Goal: Task Accomplishment & Management: Manage account settings

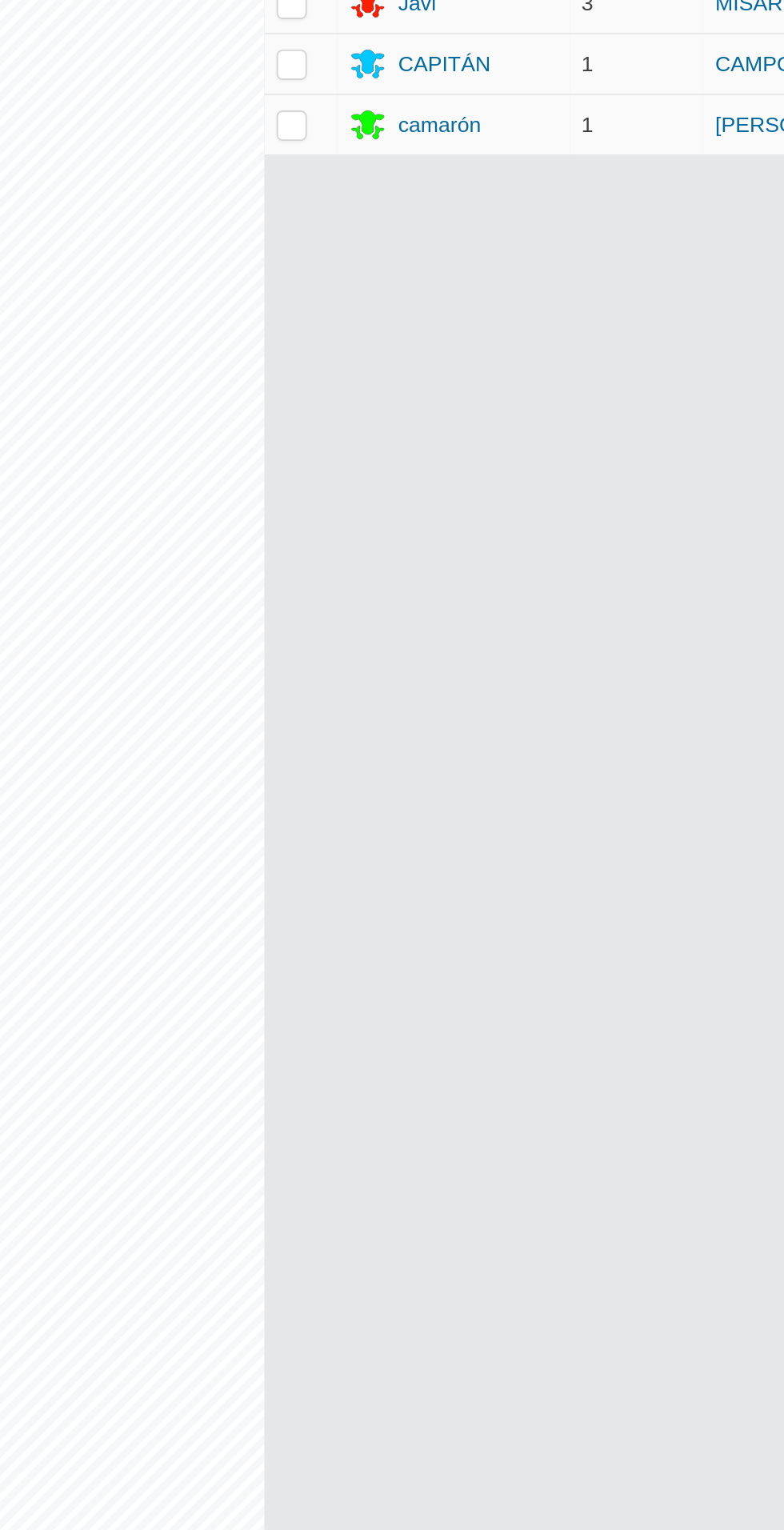
click at [474, 205] on font "camarón" at bounding box center [459, 211] width 43 height 13
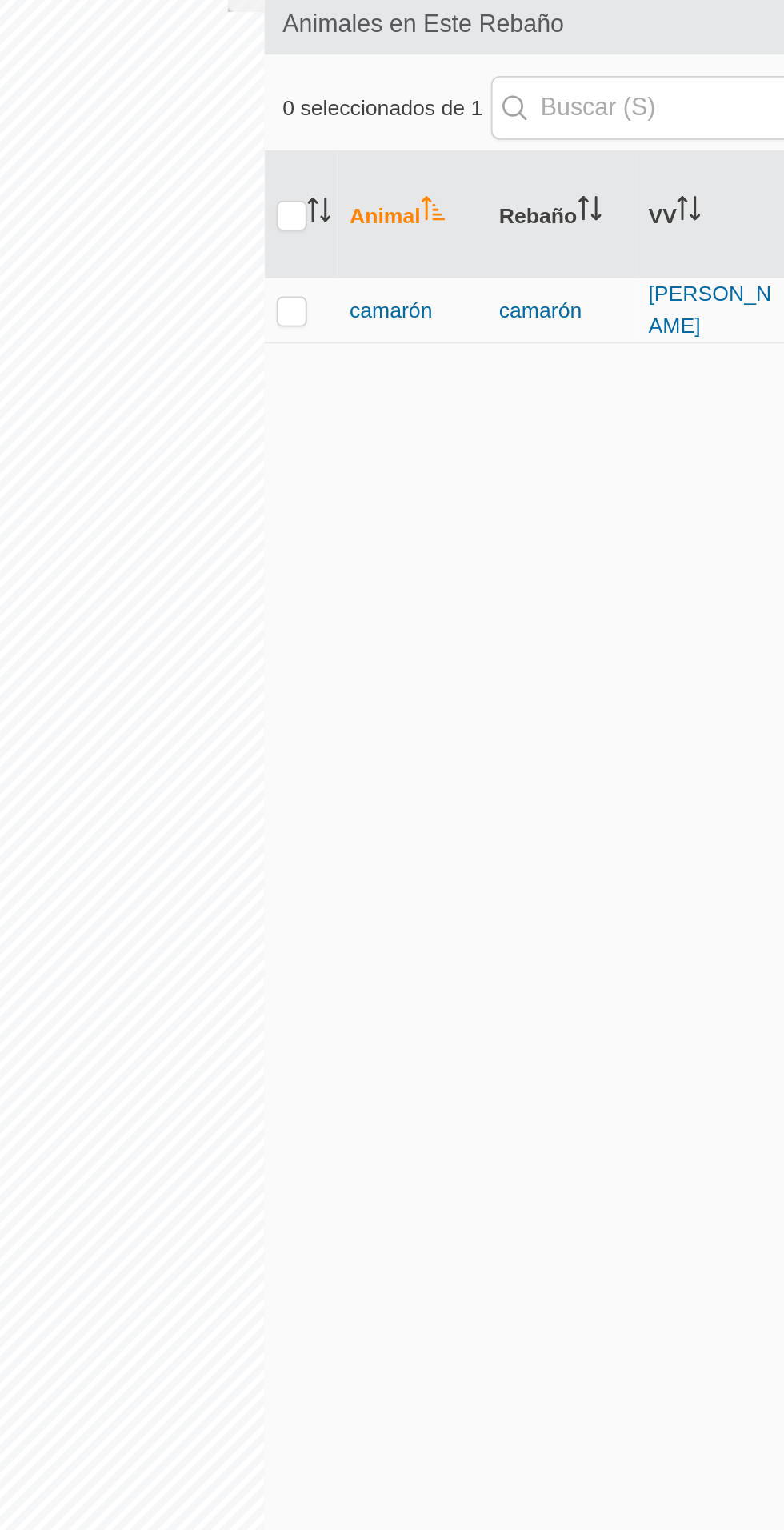
click at [445, 292] on font "camarón" at bounding box center [433, 292] width 43 height 13
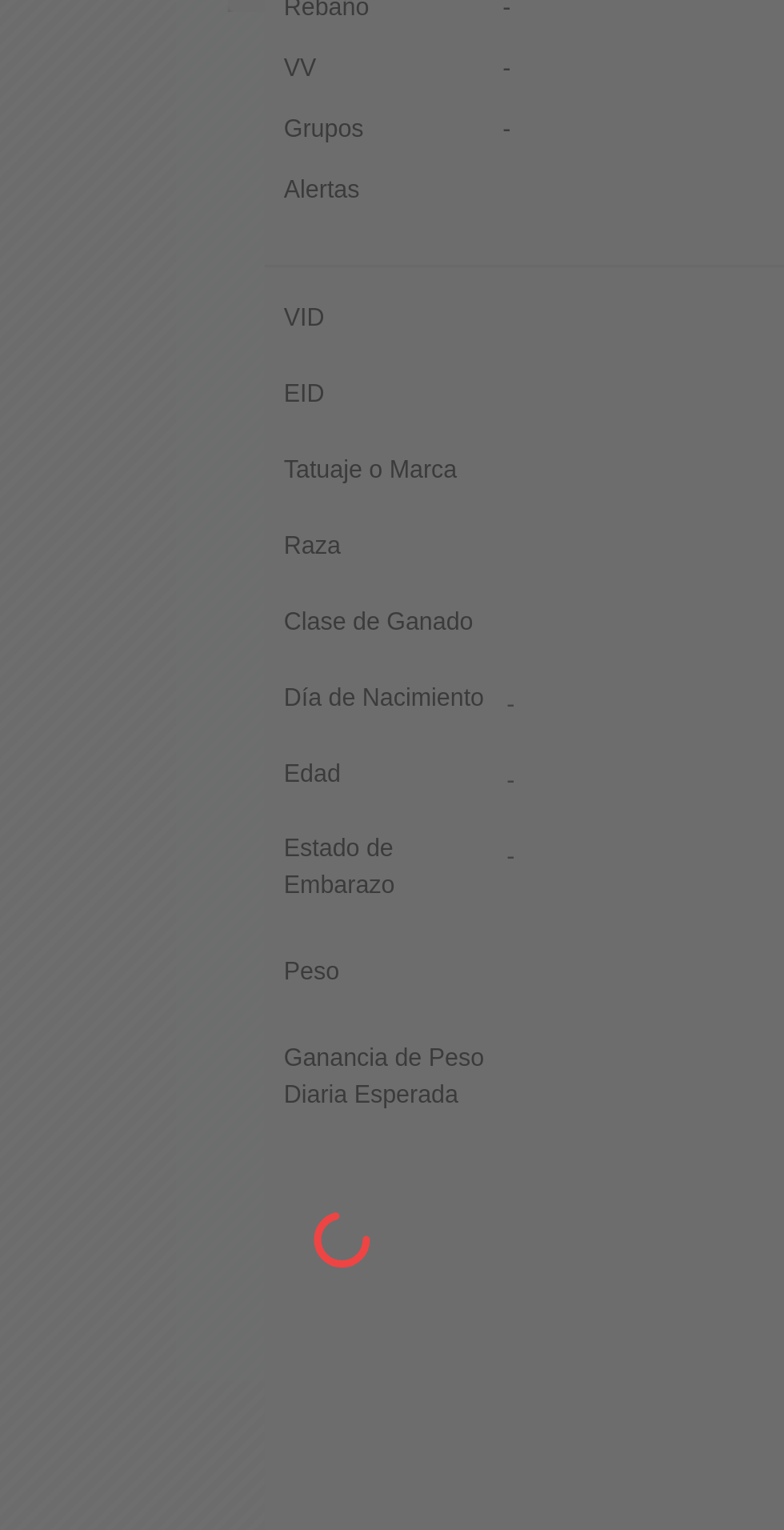
type input "camaron"
type input "-"
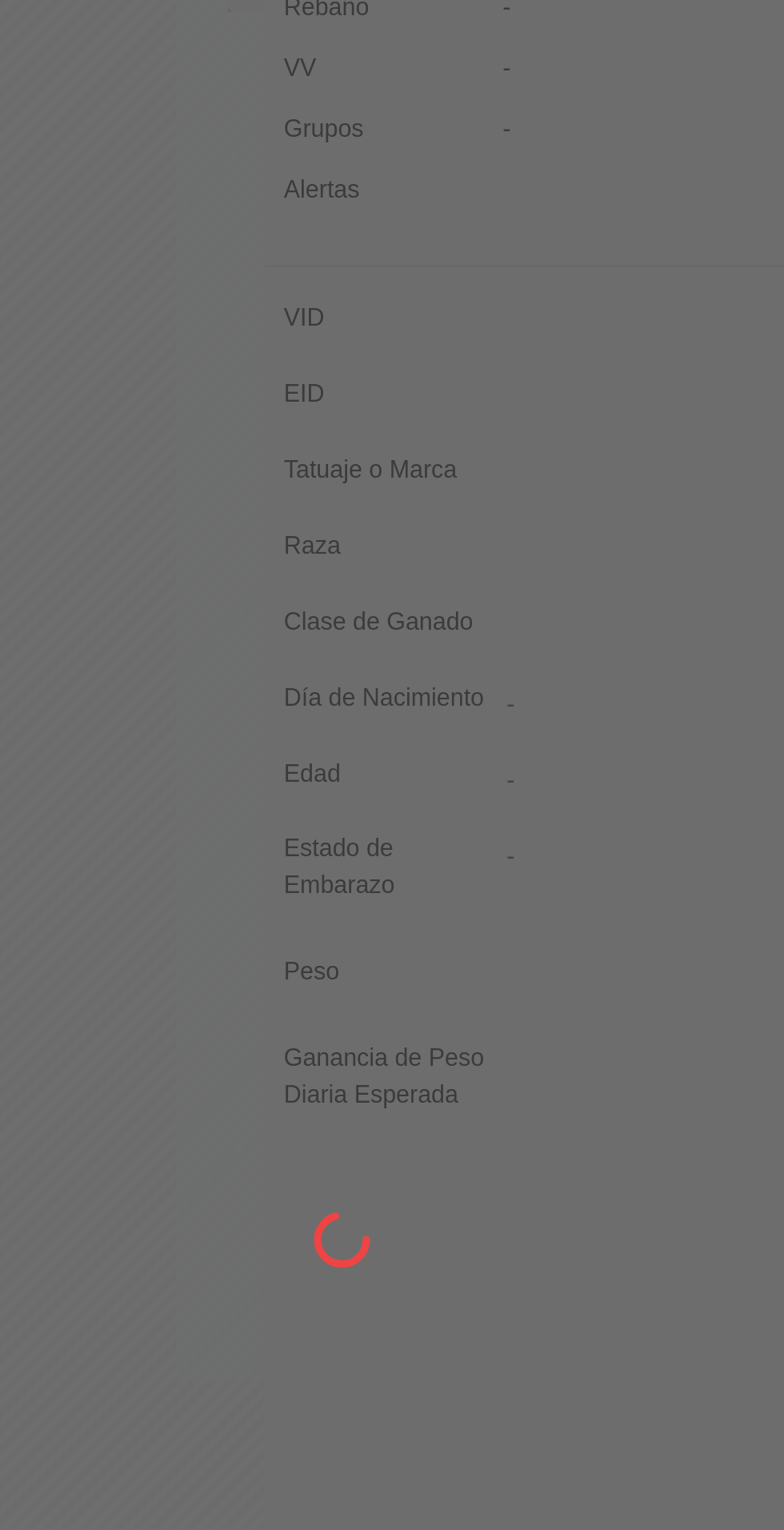
type input "0 kg"
type input "-"
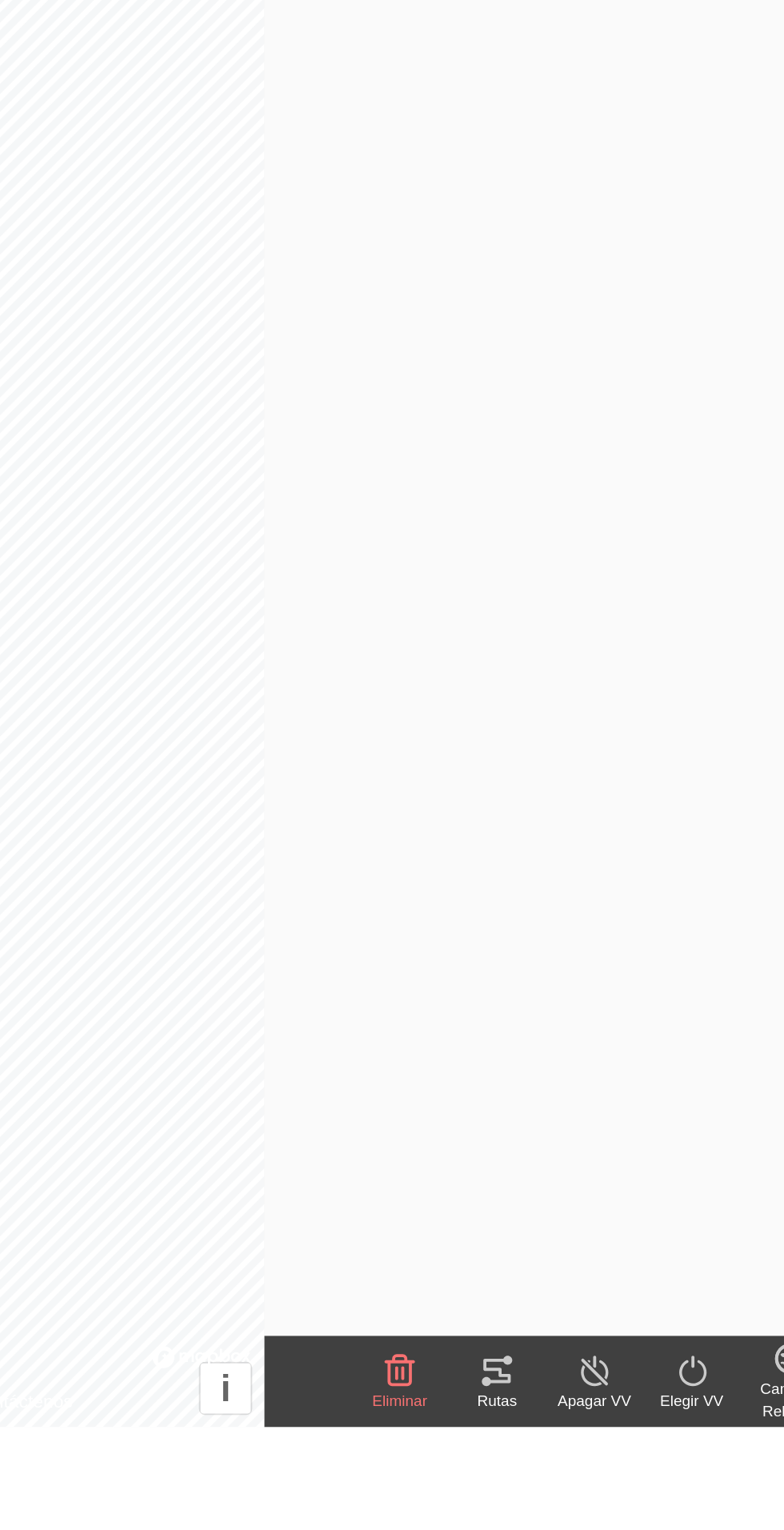
click at [487, 1503] on icon at bounding box center [489, 1500] width 19 height 19
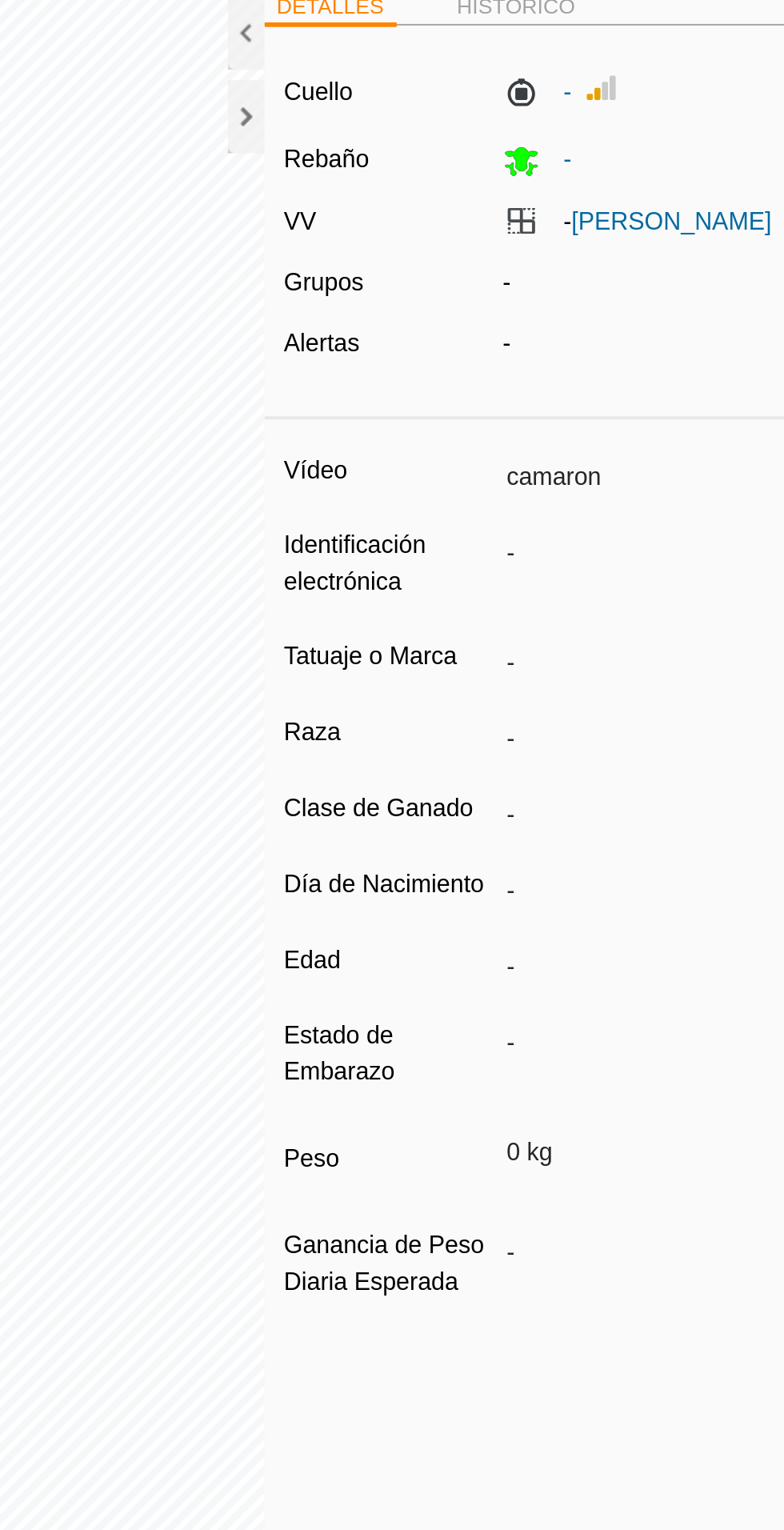
click at [362, 121] on div at bounding box center [357, 116] width 19 height 38
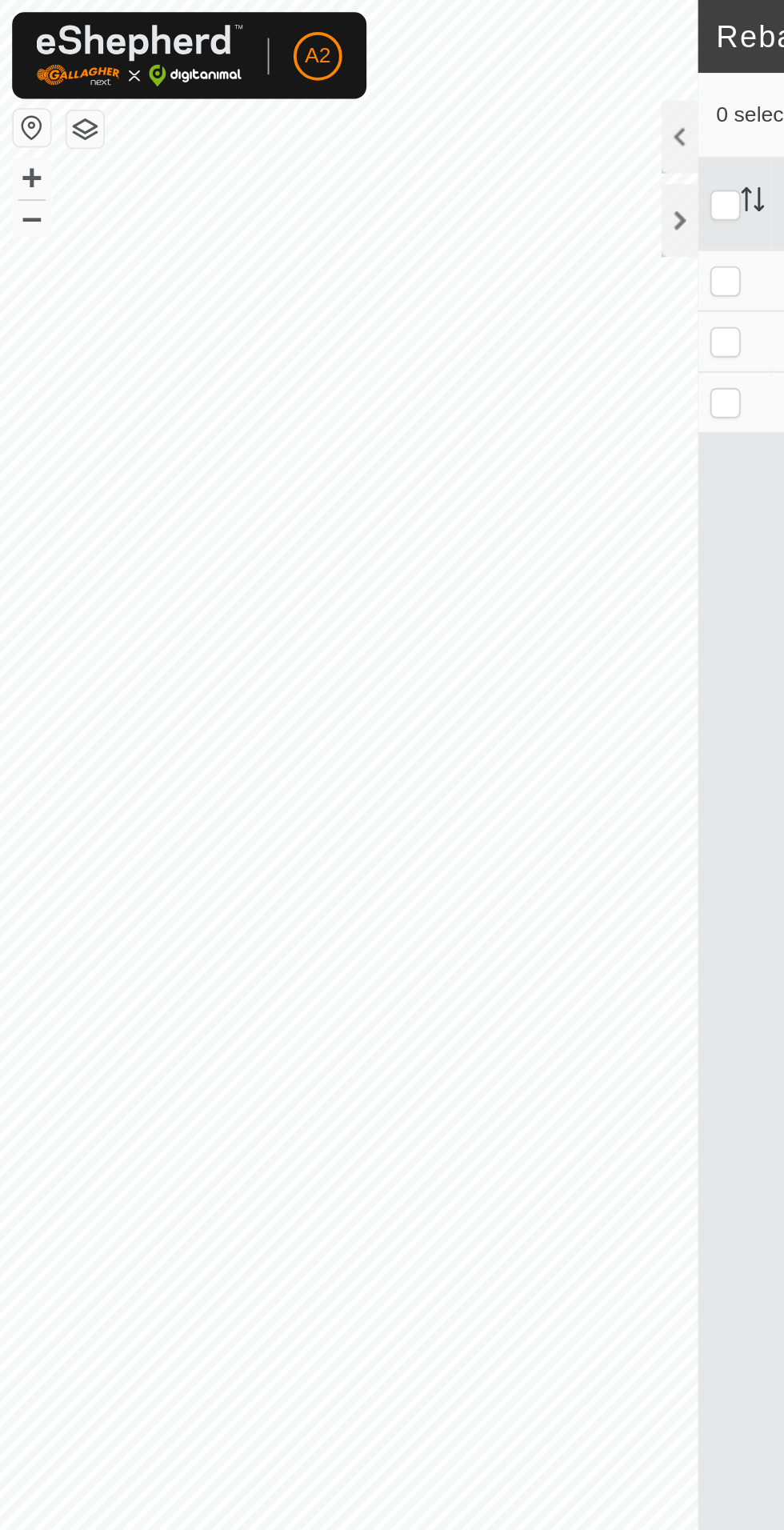
click at [356, 117] on div at bounding box center [357, 116] width 19 height 38
click at [348, 125] on div at bounding box center [357, 116] width 19 height 38
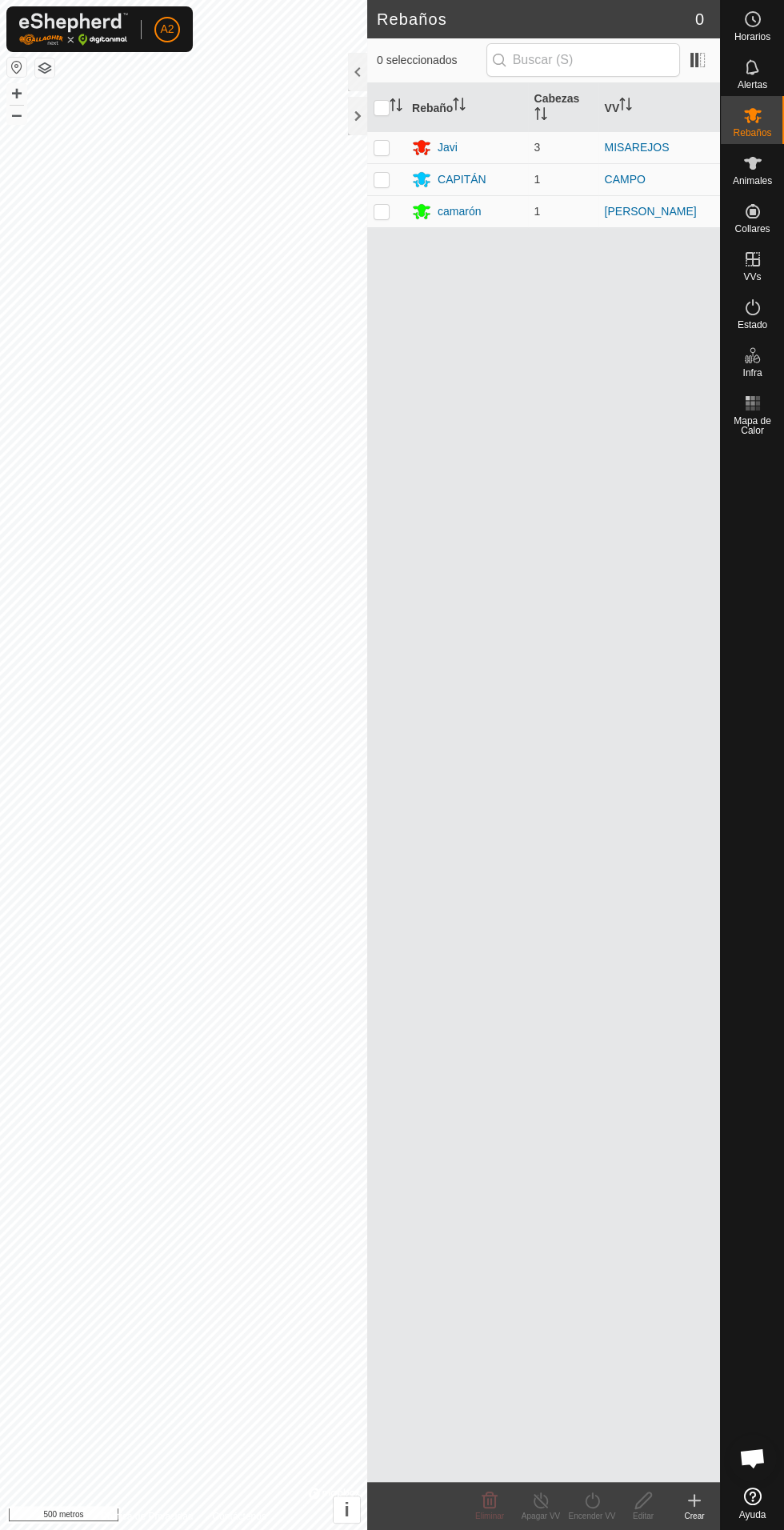
click at [476, 173] on font "CAPITÁN" at bounding box center [462, 179] width 49 height 13
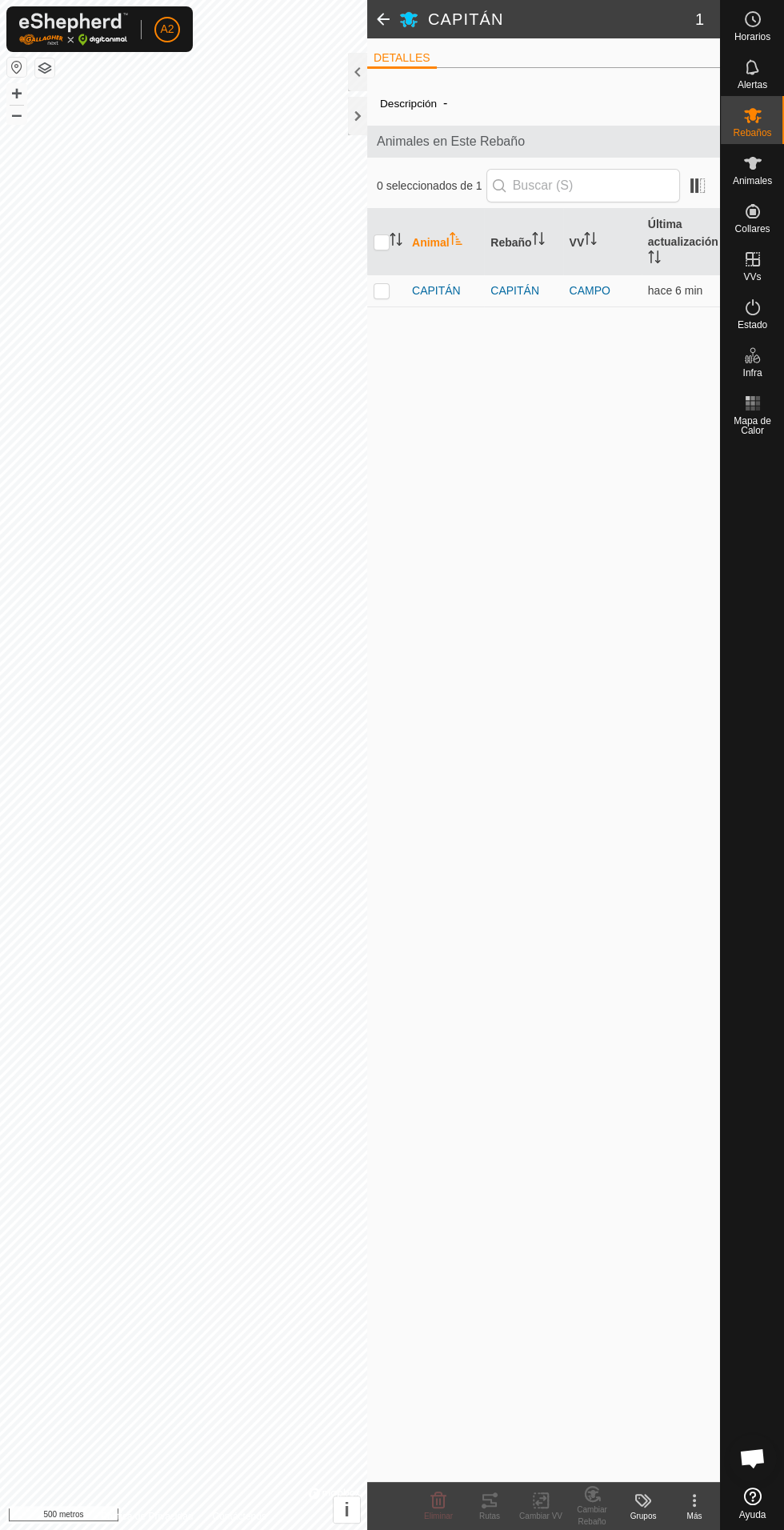
click at [440, 292] on font "CAPITÁN" at bounding box center [436, 290] width 49 height 13
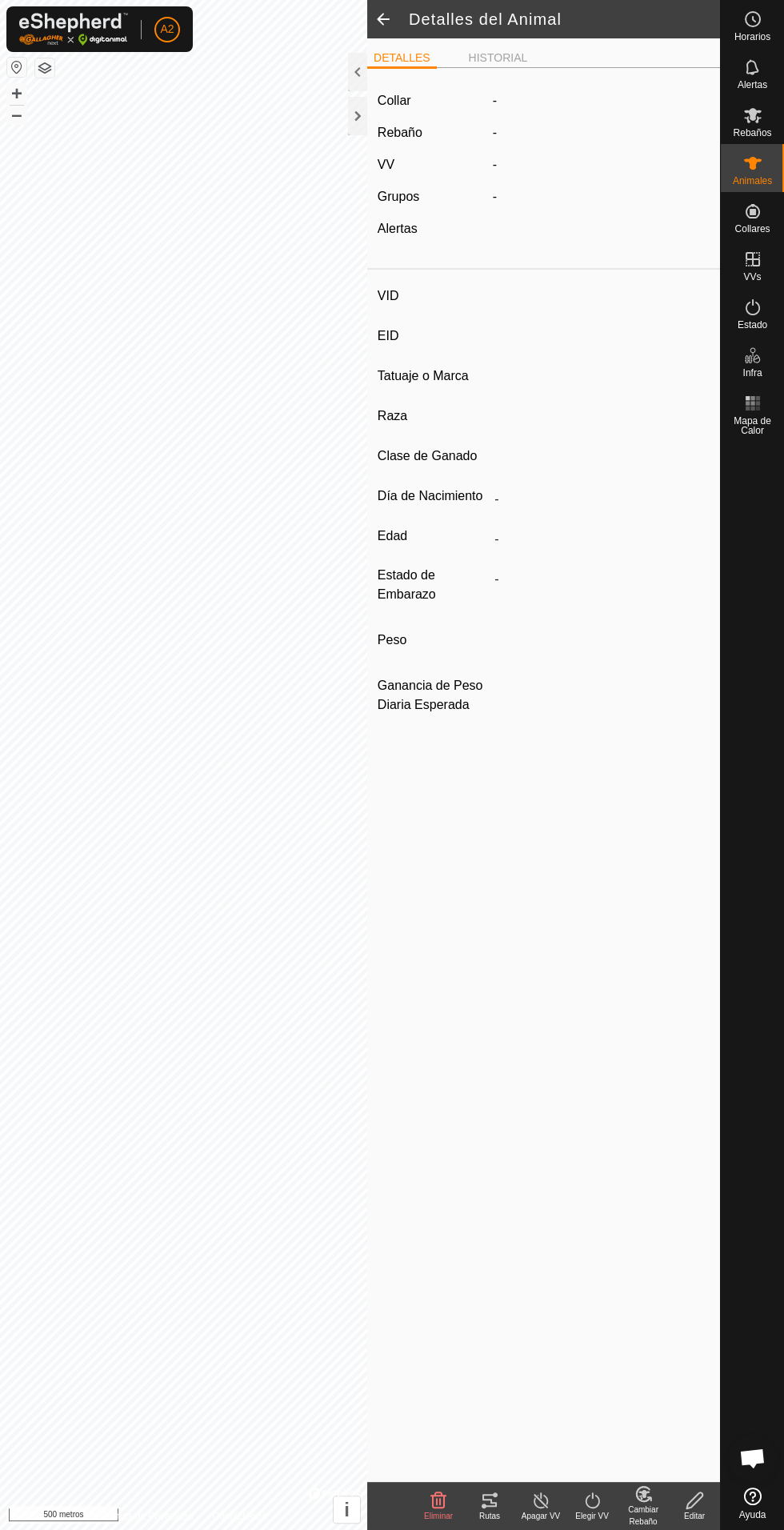
type input "CAPITAN"
type input "-"
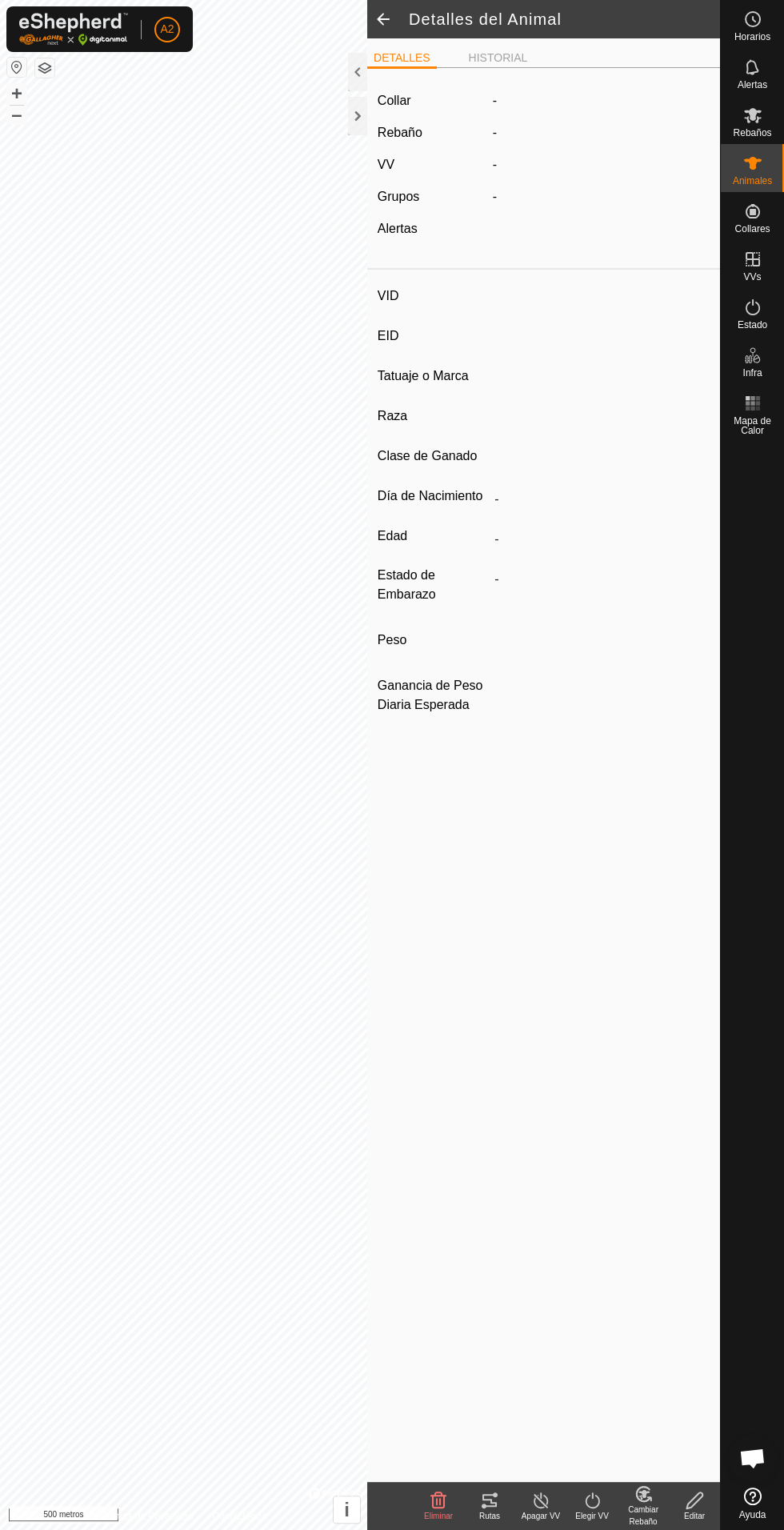
type input "0 kg"
type input "-"
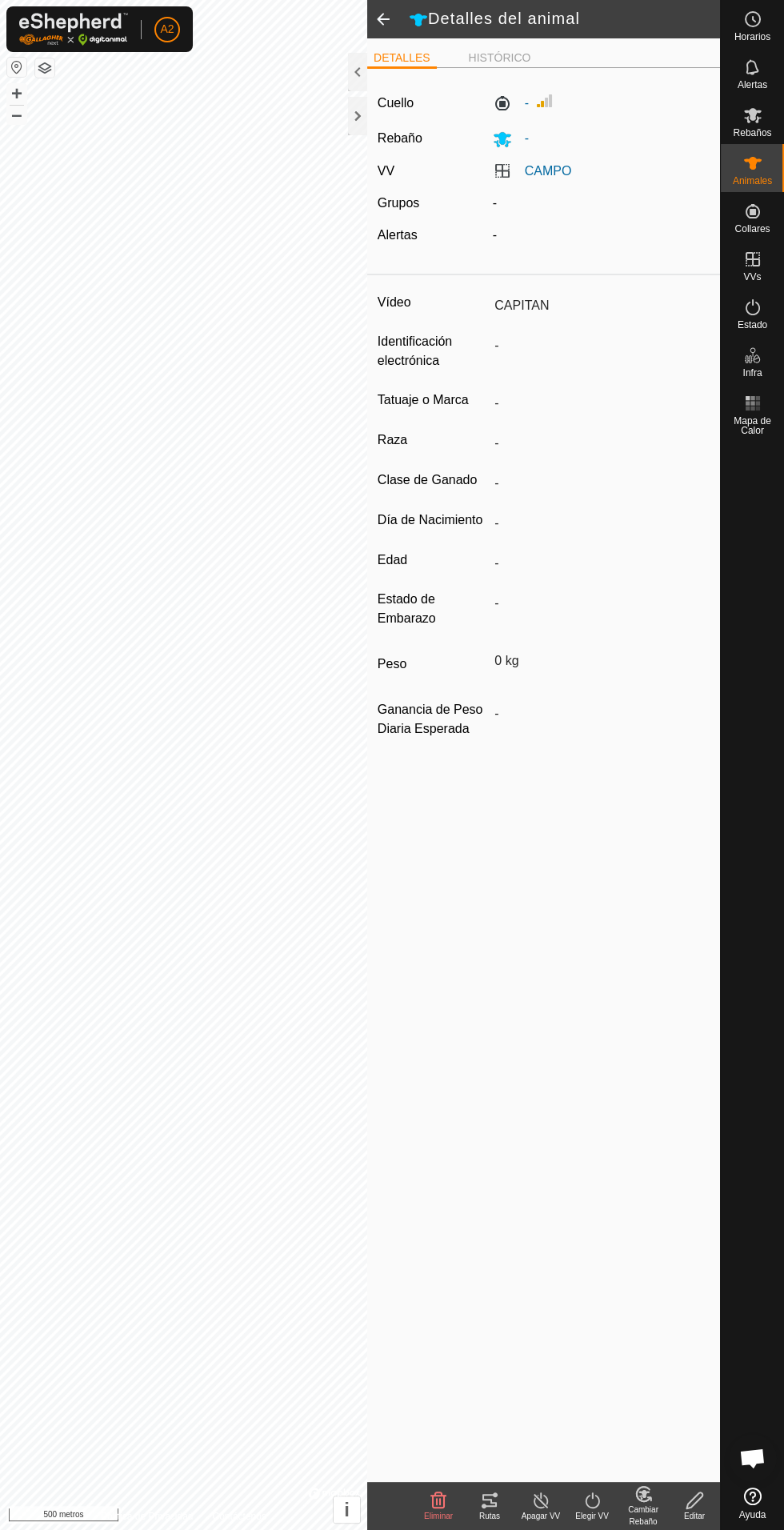
click at [482, 1506] on icon at bounding box center [483, 1506] width 4 height 4
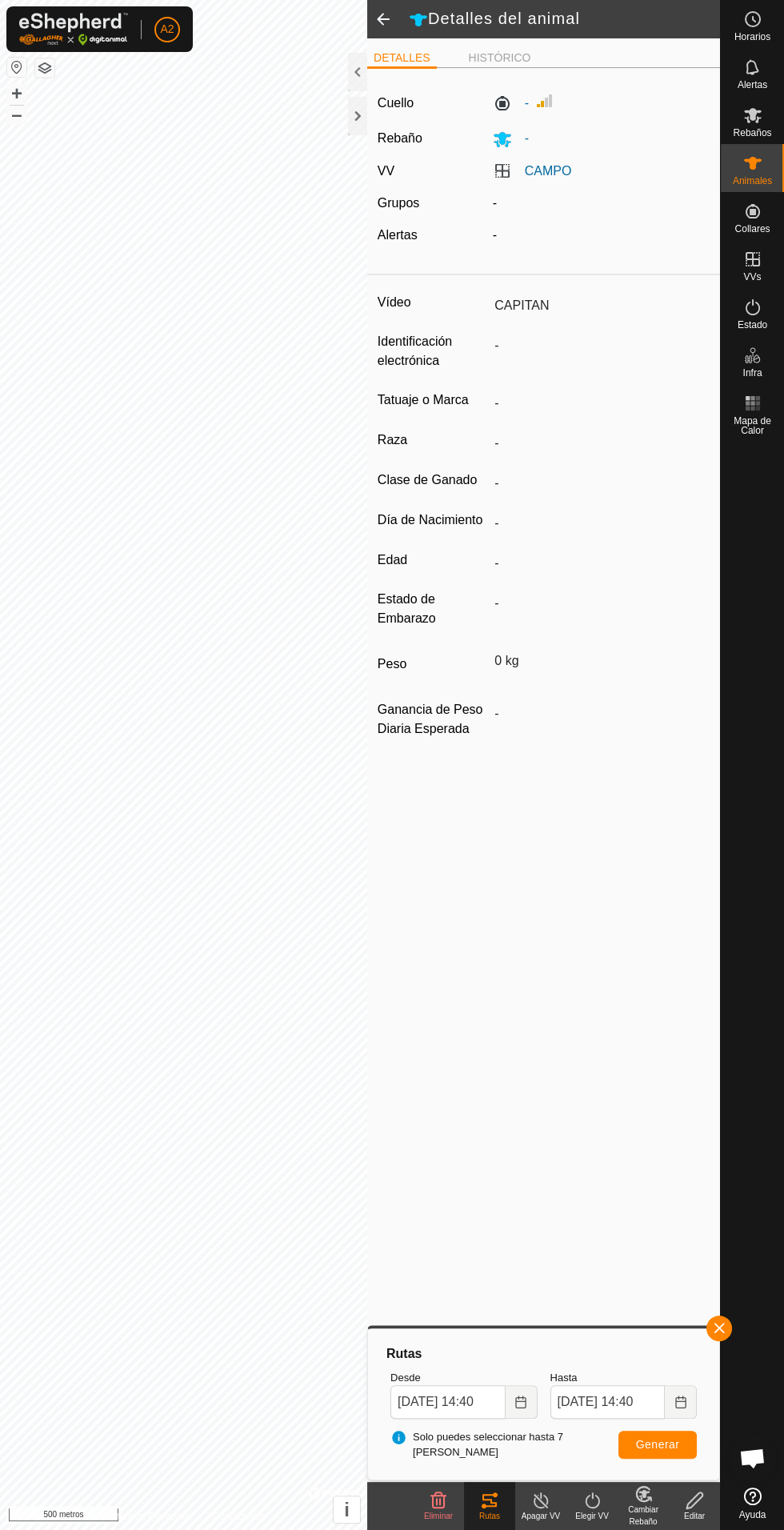
click at [357, 134] on div at bounding box center [357, 116] width 19 height 38
